Goal: Information Seeking & Learning: Get advice/opinions

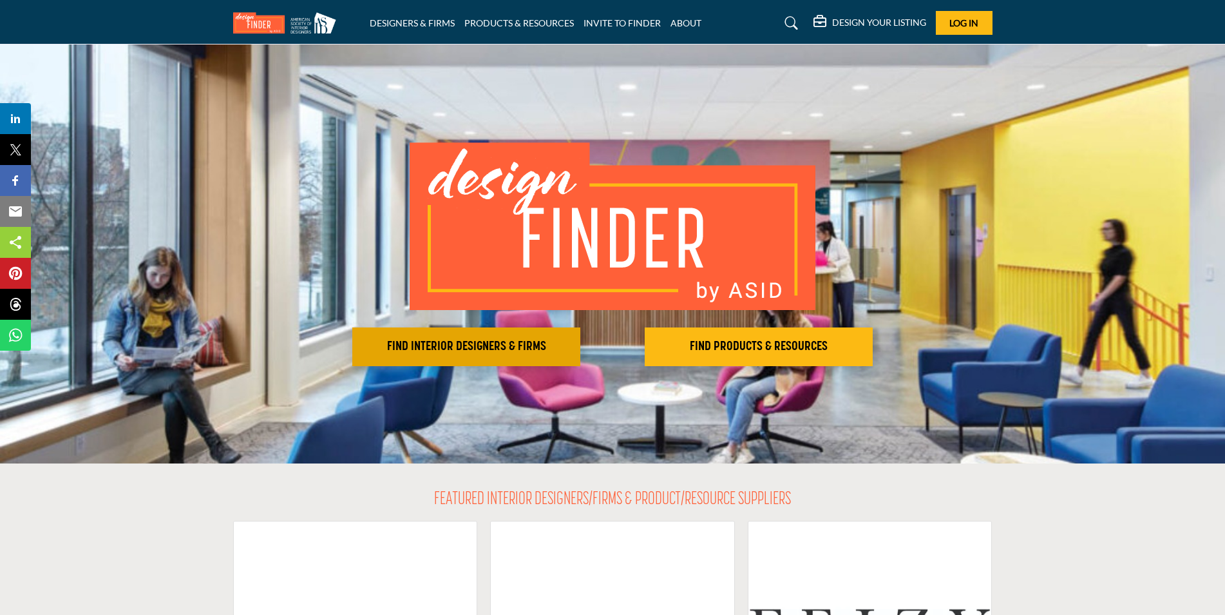
click at [466, 348] on h2 "FIND INTERIOR DESIGNERS & FIRMS" at bounding box center [466, 346] width 220 height 15
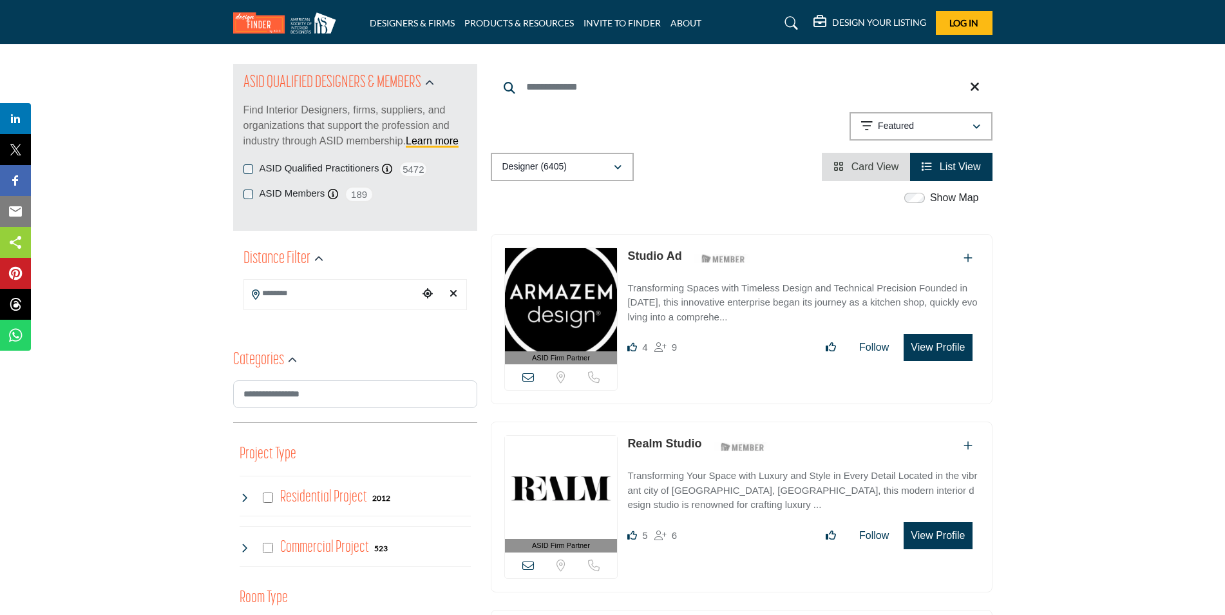
scroll to position [129, 0]
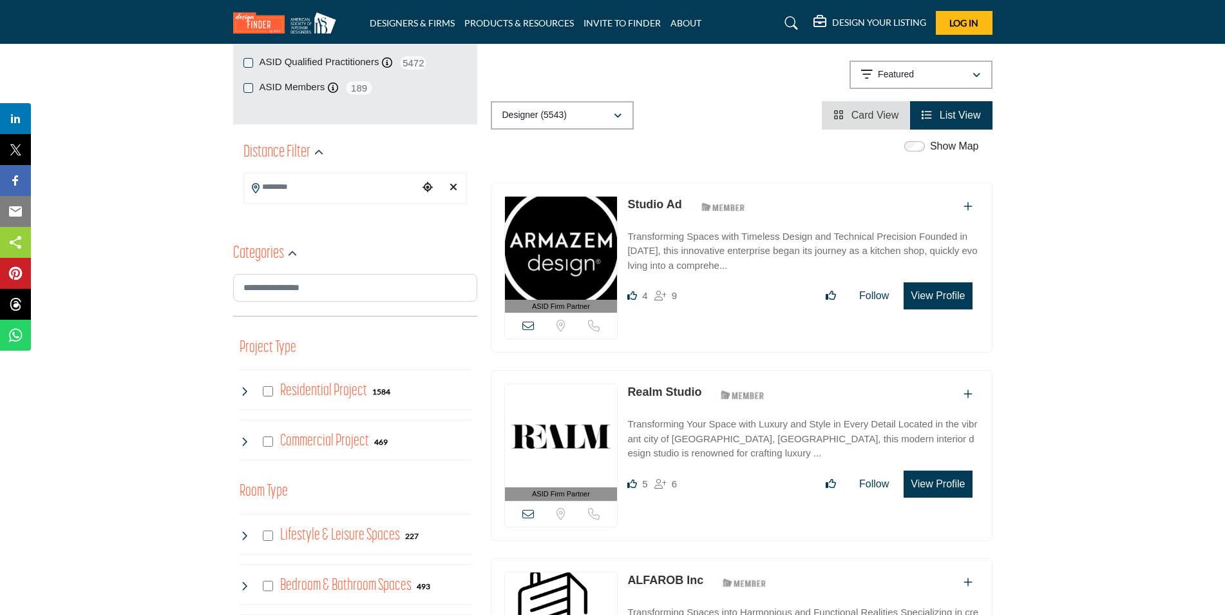
scroll to position [258, 0]
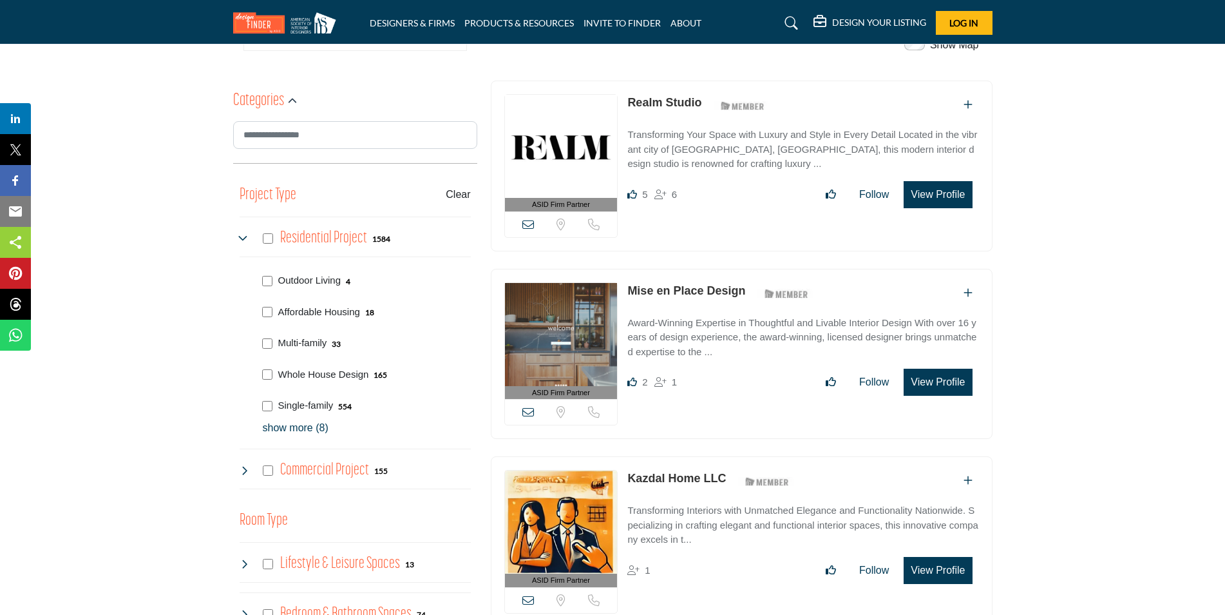
scroll to position [451, 0]
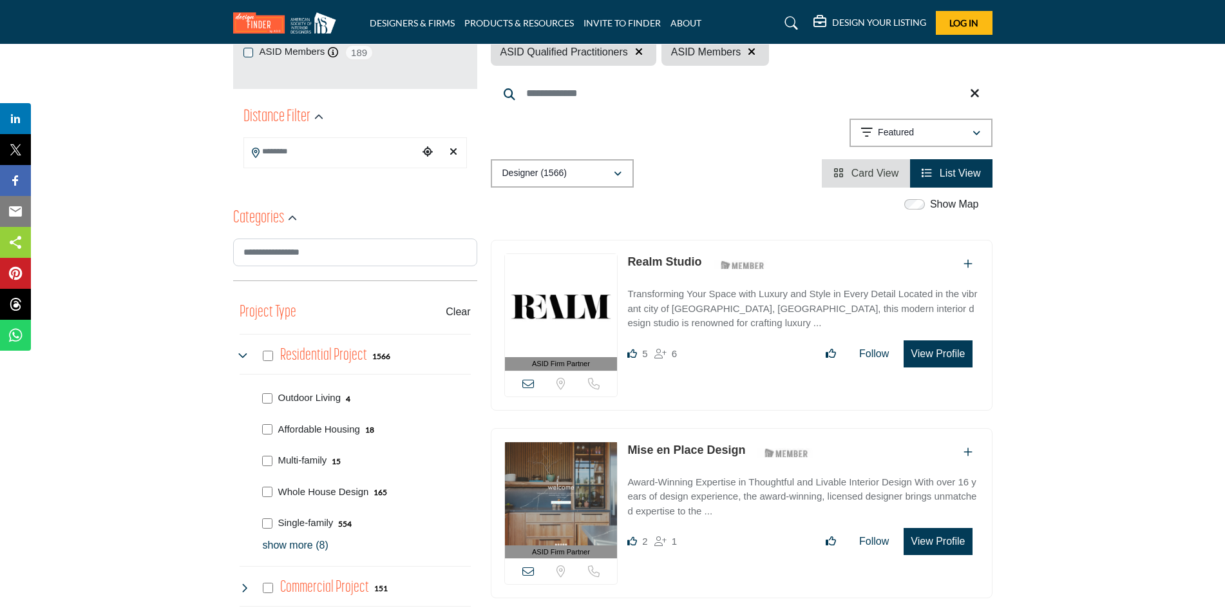
scroll to position [387, 0]
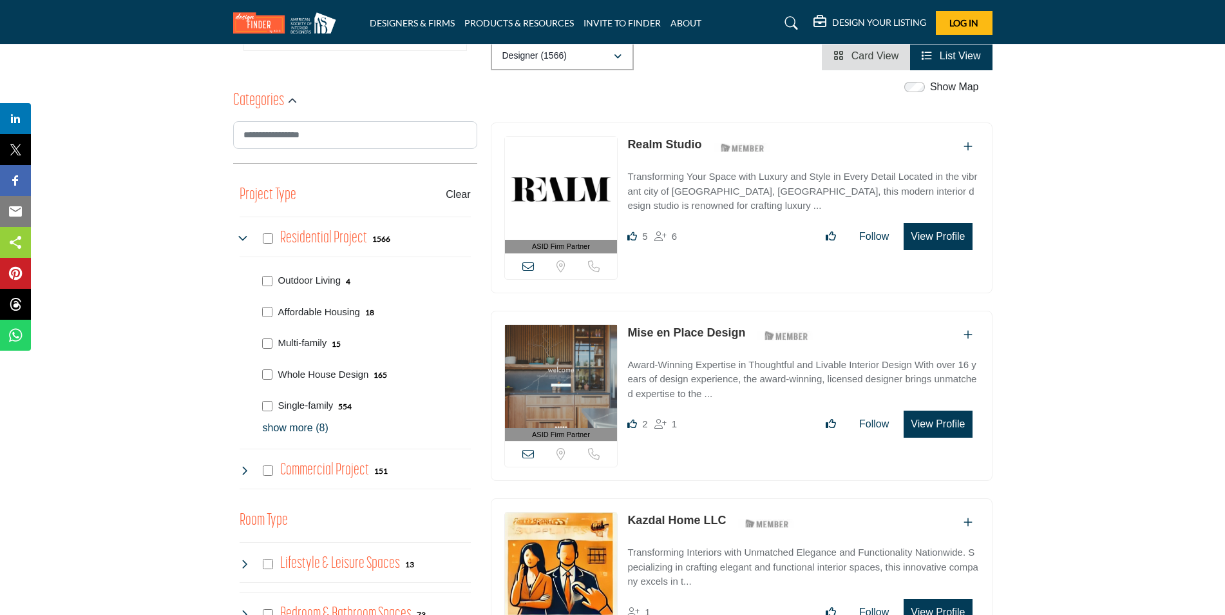
click at [287, 430] on p "show more (8)" at bounding box center [367, 427] width 208 height 15
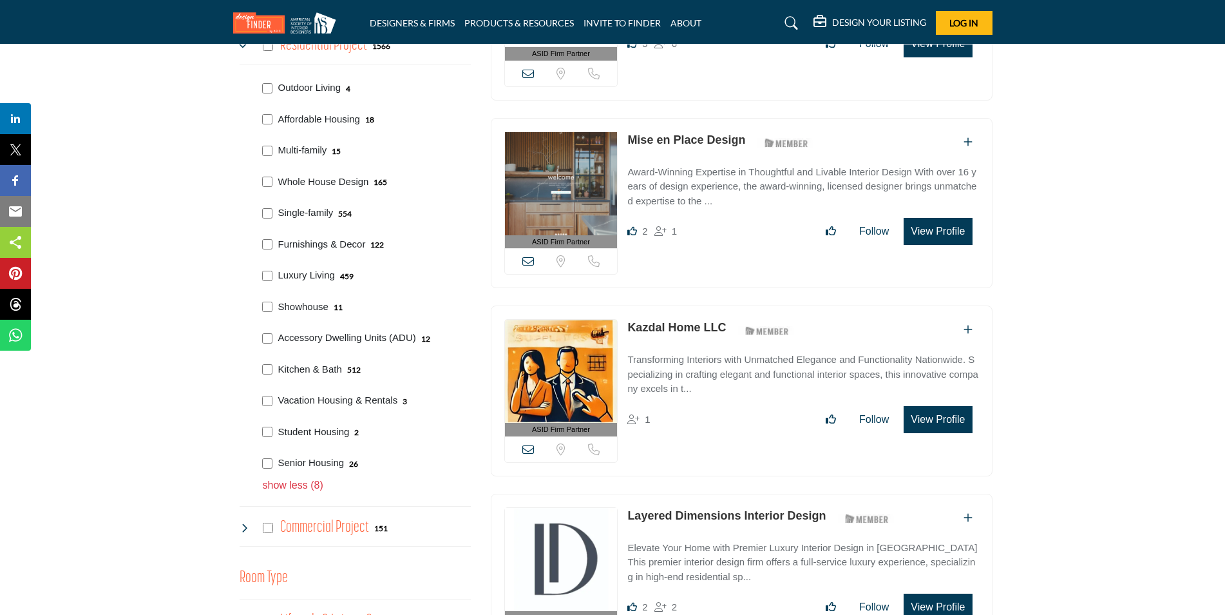
scroll to position [580, 0]
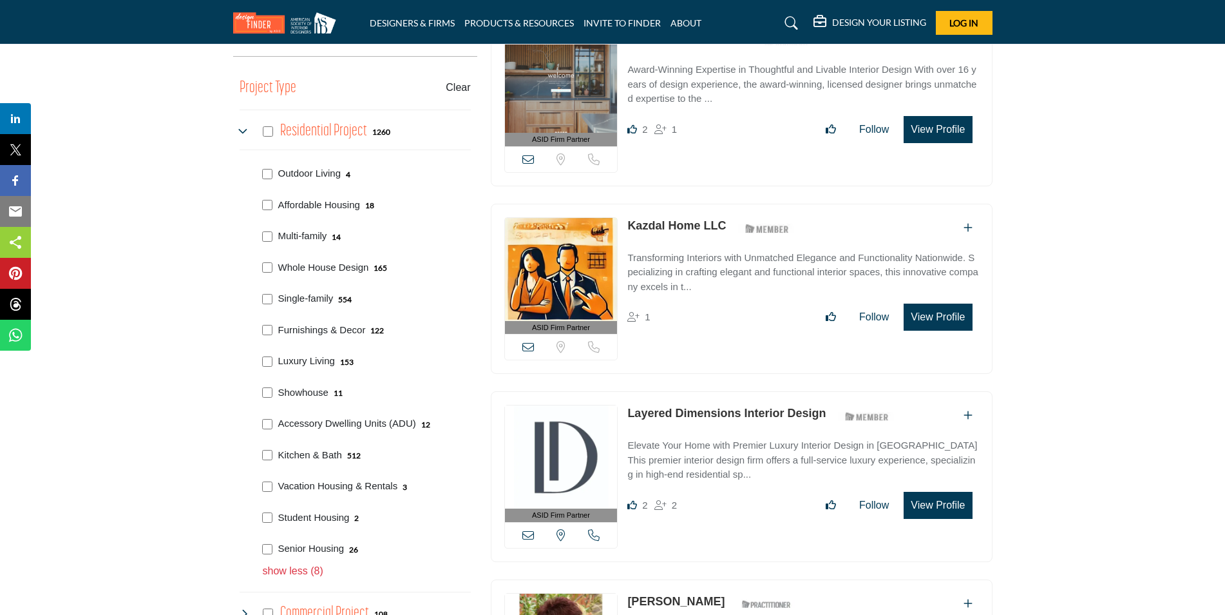
scroll to position [580, 0]
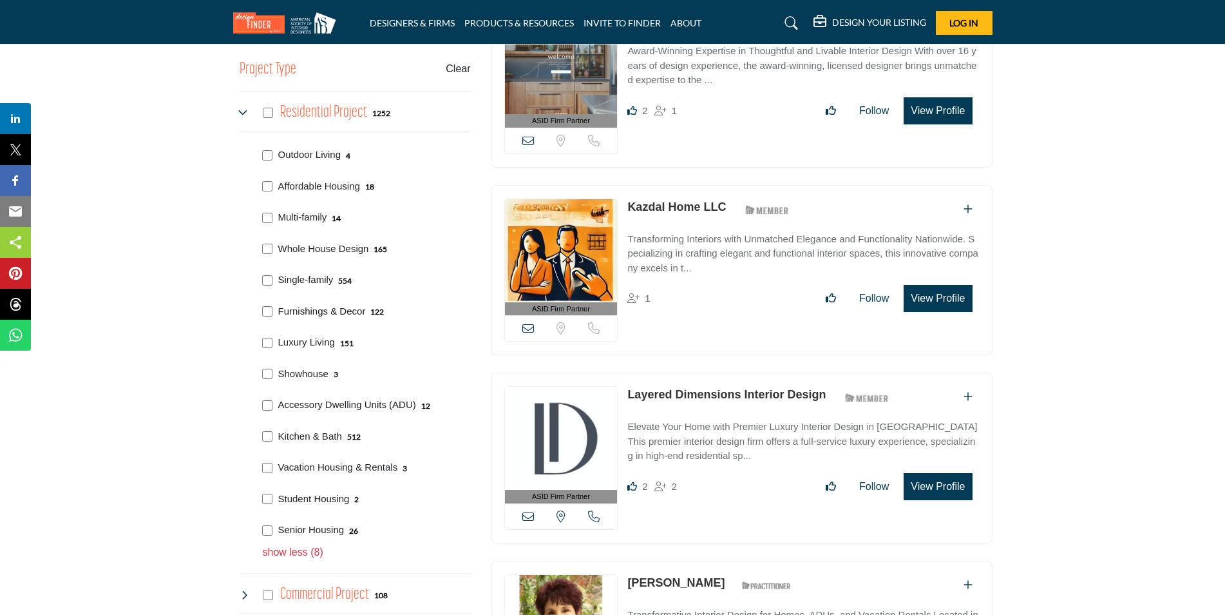
scroll to position [515, 0]
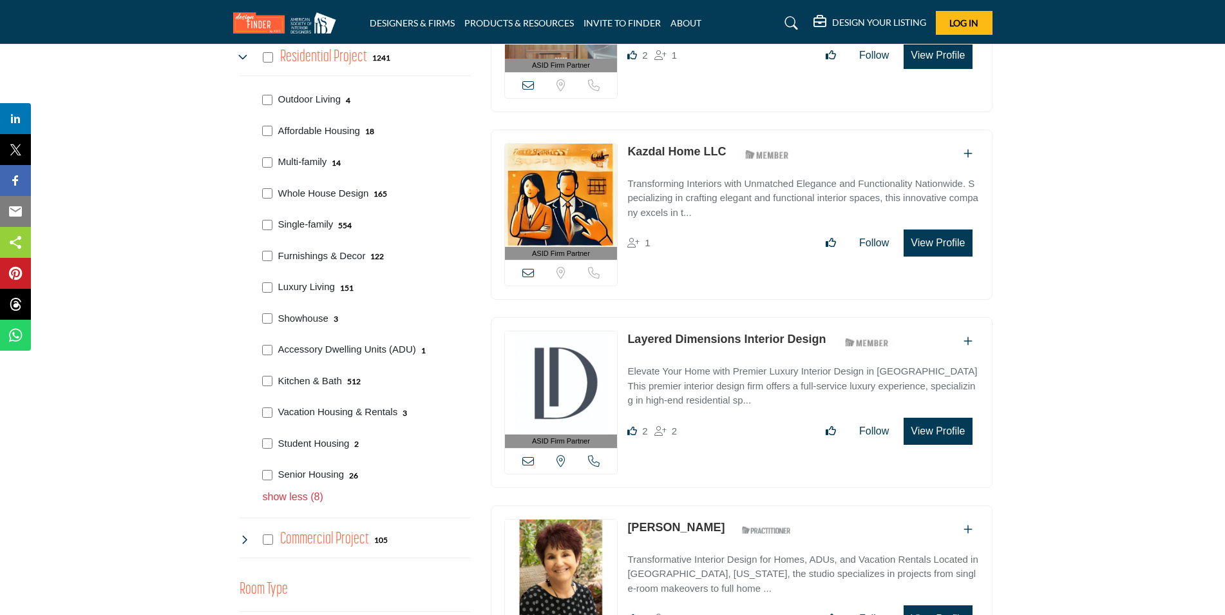
scroll to position [644, 0]
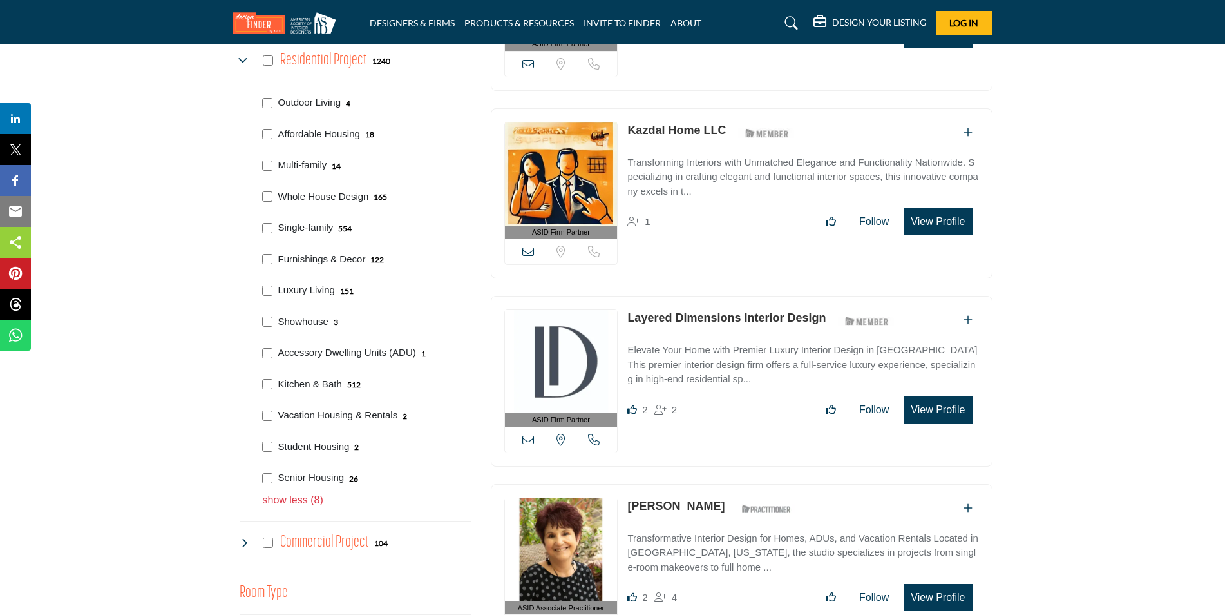
scroll to position [644, 0]
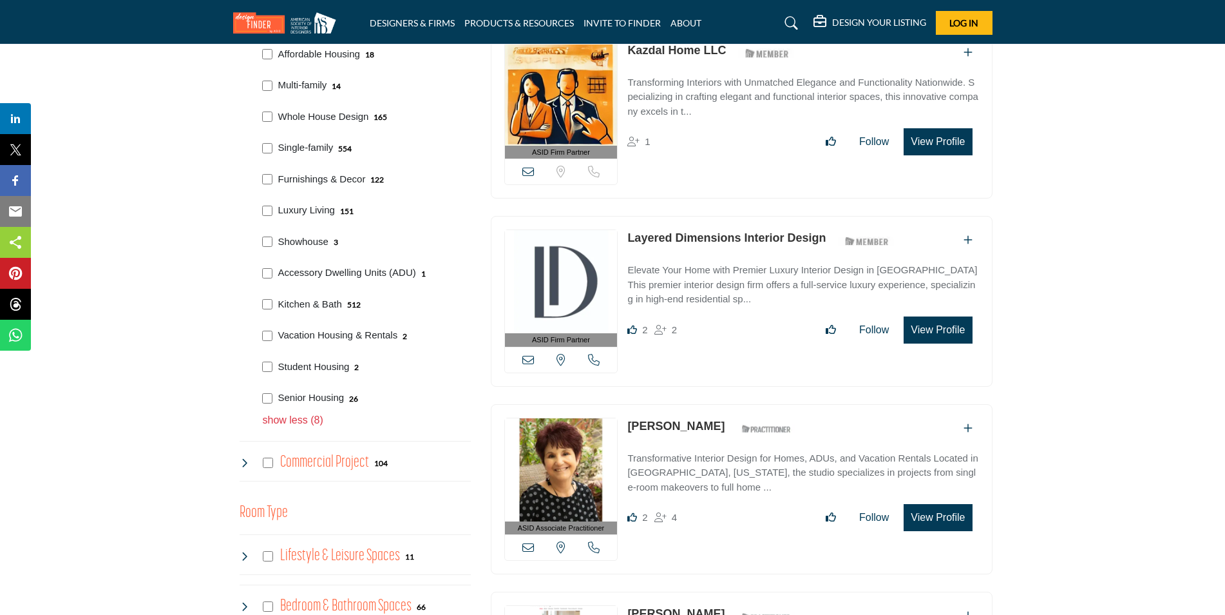
click at [273, 365] on div "Student Housing 2" at bounding box center [364, 366] width 213 height 32
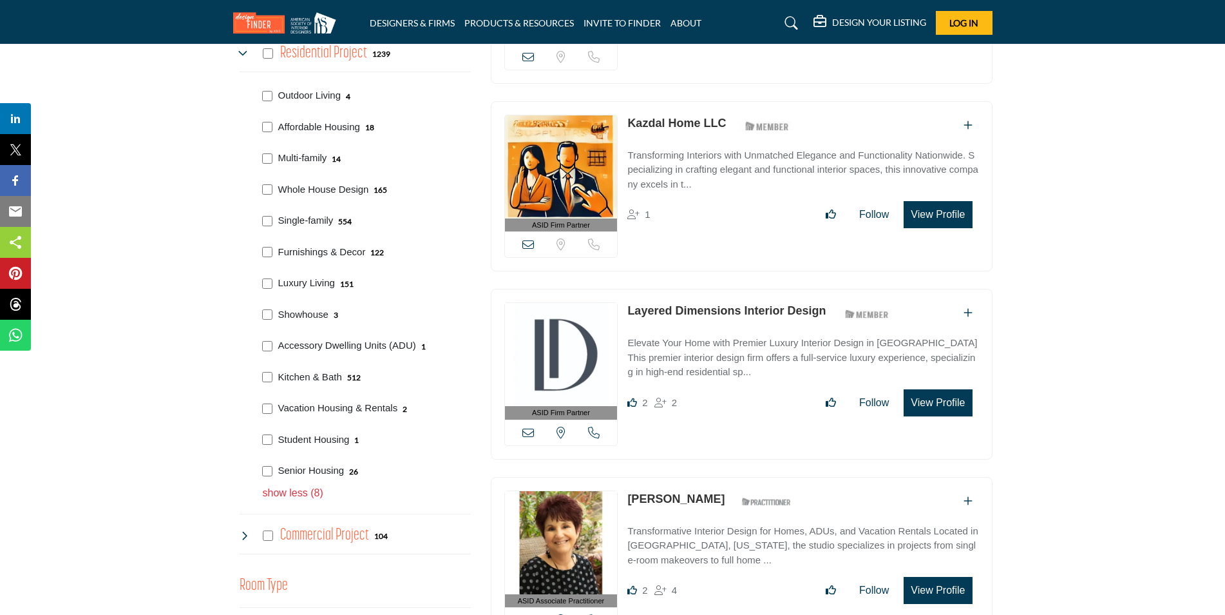
scroll to position [580, 0]
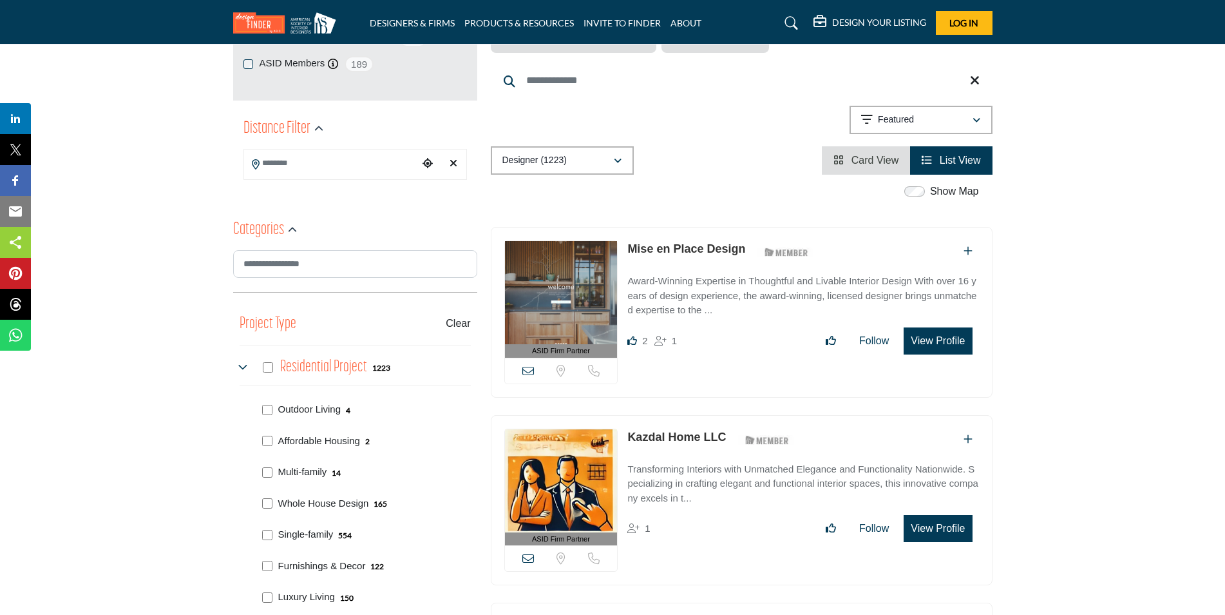
scroll to position [129, 0]
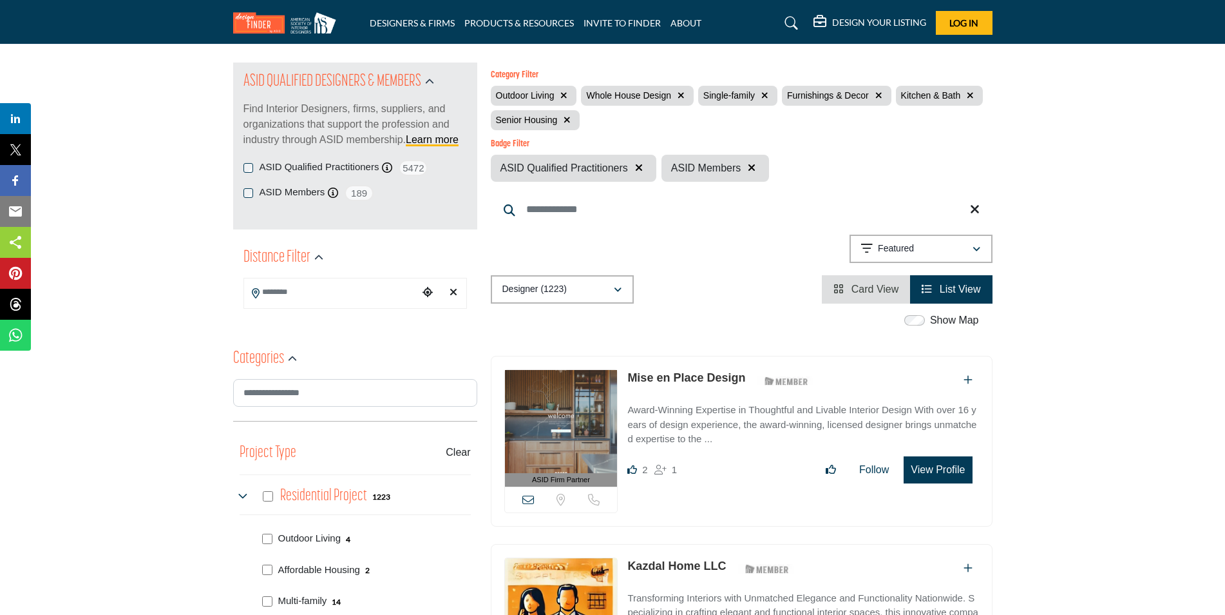
click at [298, 289] on input "Search Location" at bounding box center [331, 292] width 174 height 25
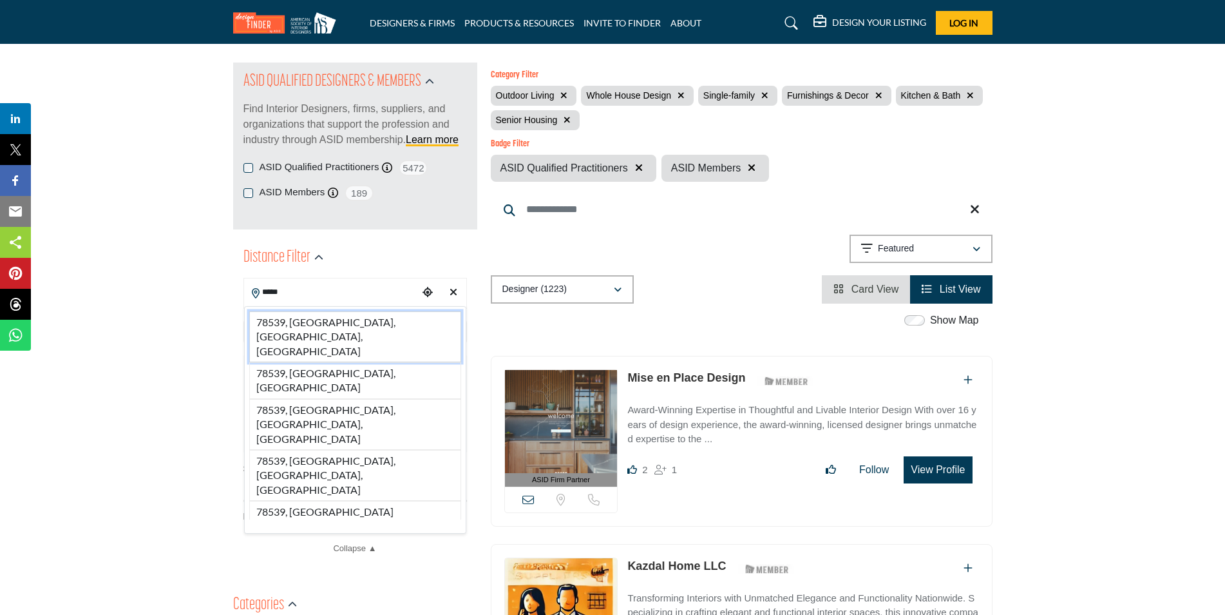
click at [311, 322] on li "78539, Edinburg, TX, USA" at bounding box center [355, 336] width 212 height 51
type input "**********"
type input "***"
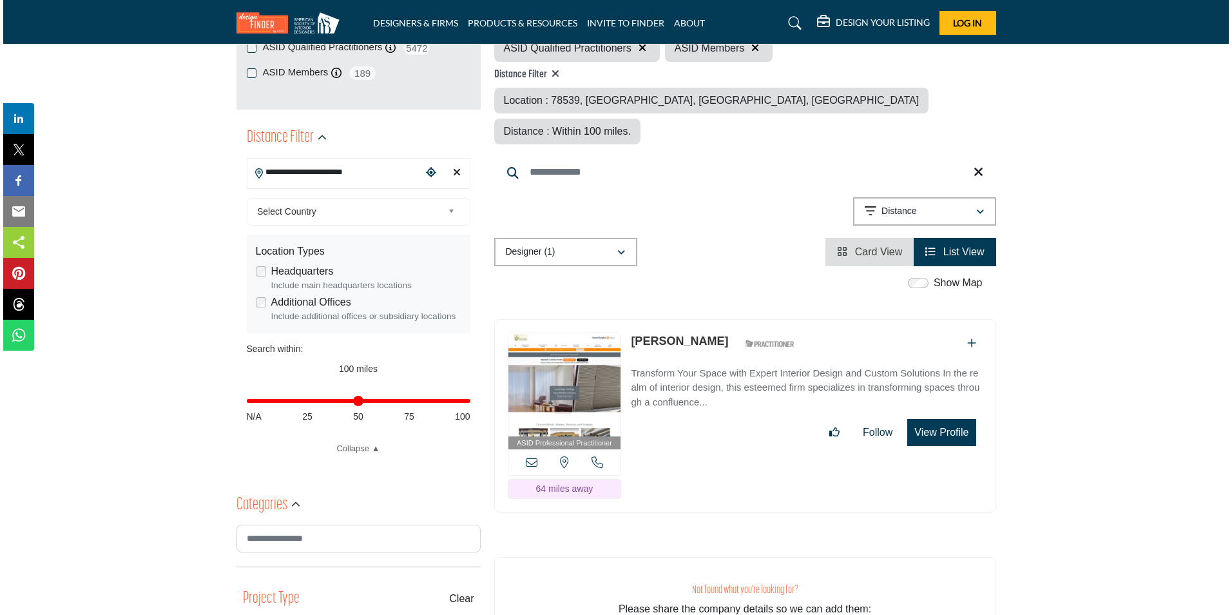
scroll to position [258, 0]
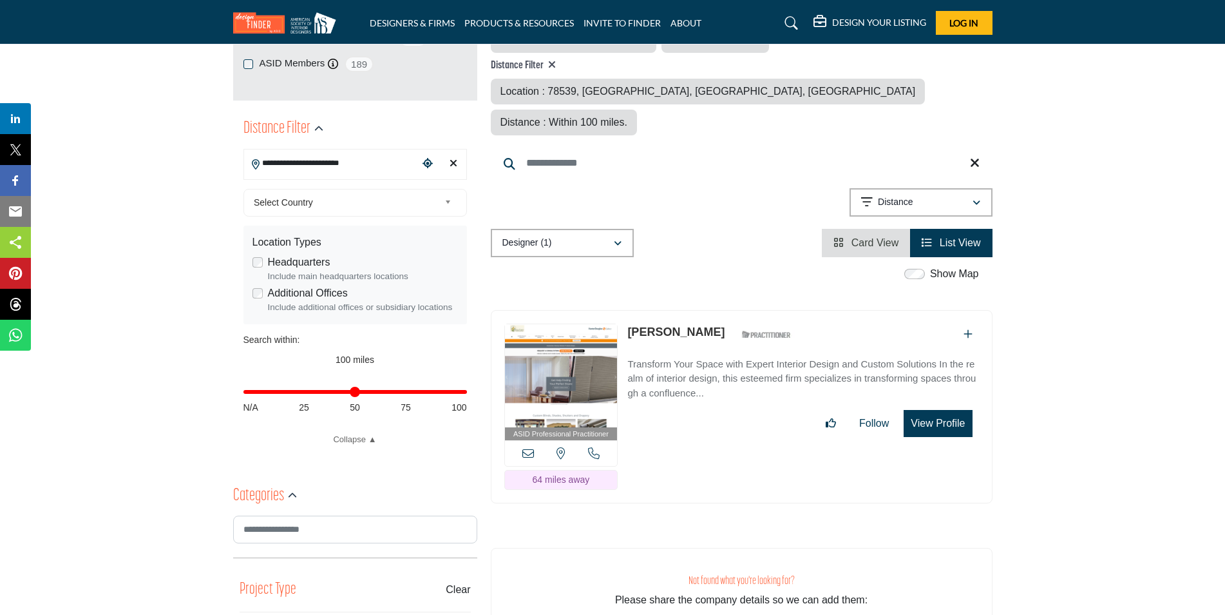
click at [939, 410] on button "View Profile" at bounding box center [938, 423] width 68 height 27
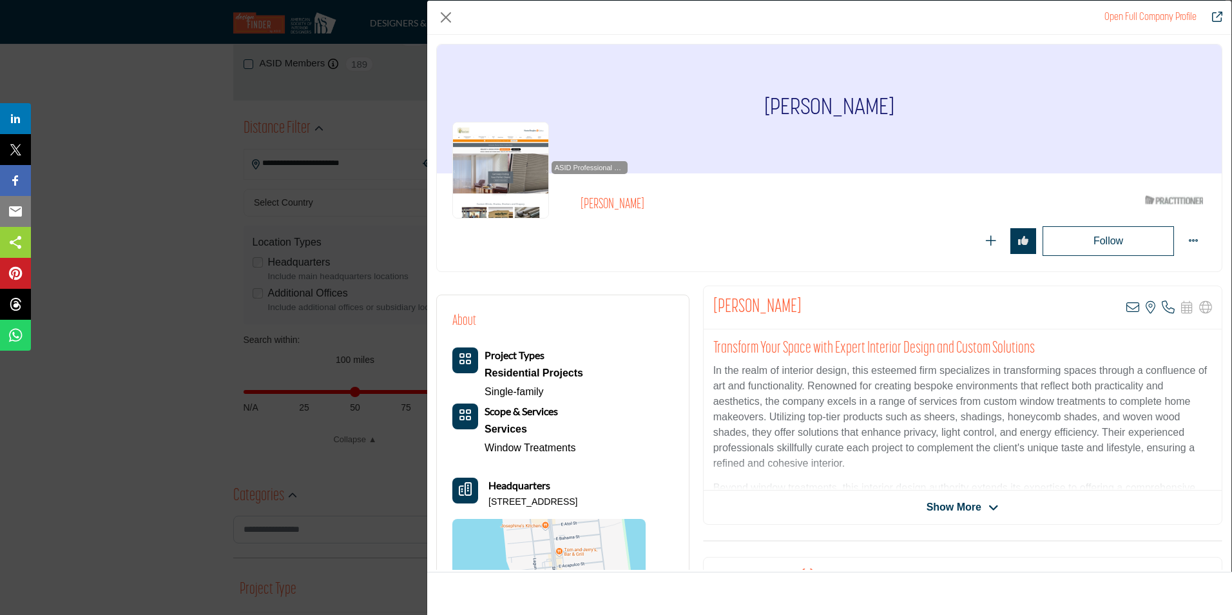
click at [970, 506] on span "Show More" at bounding box center [954, 506] width 55 height 15
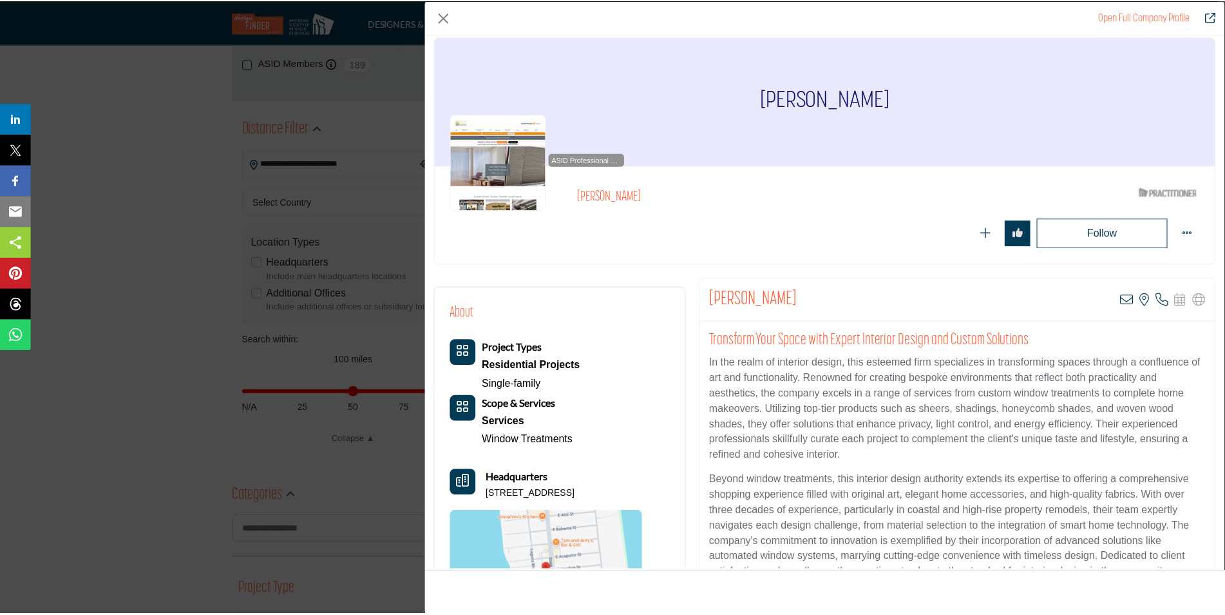
scroll to position [0, 0]
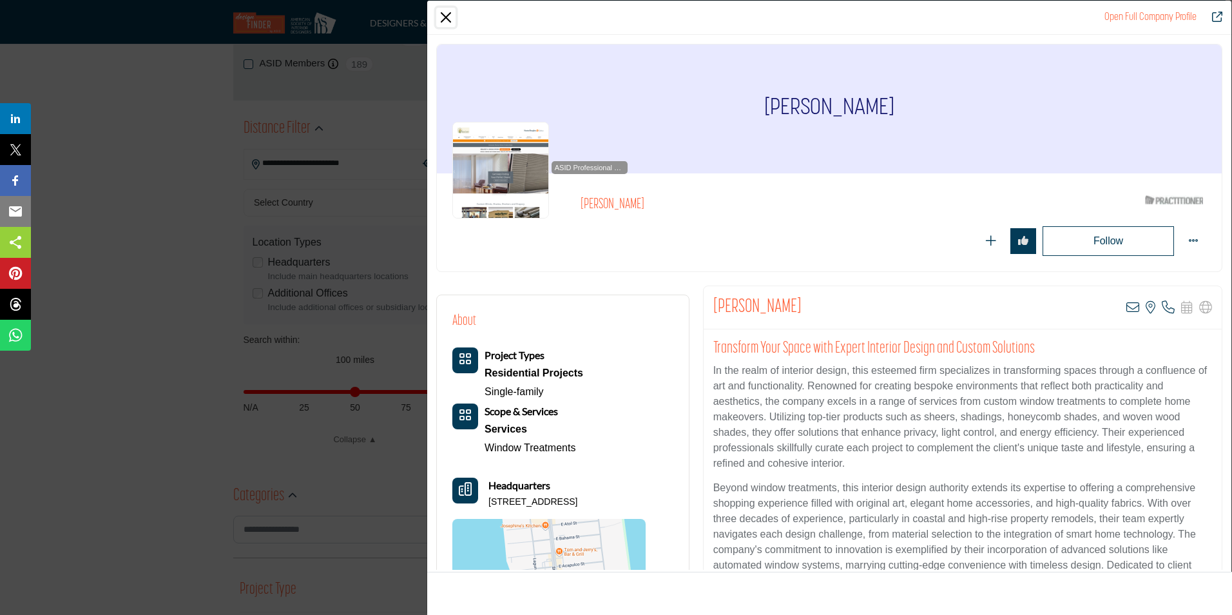
click at [445, 15] on button "Close" at bounding box center [445, 17] width 19 height 19
